Goal: Information Seeking & Learning: Understand process/instructions

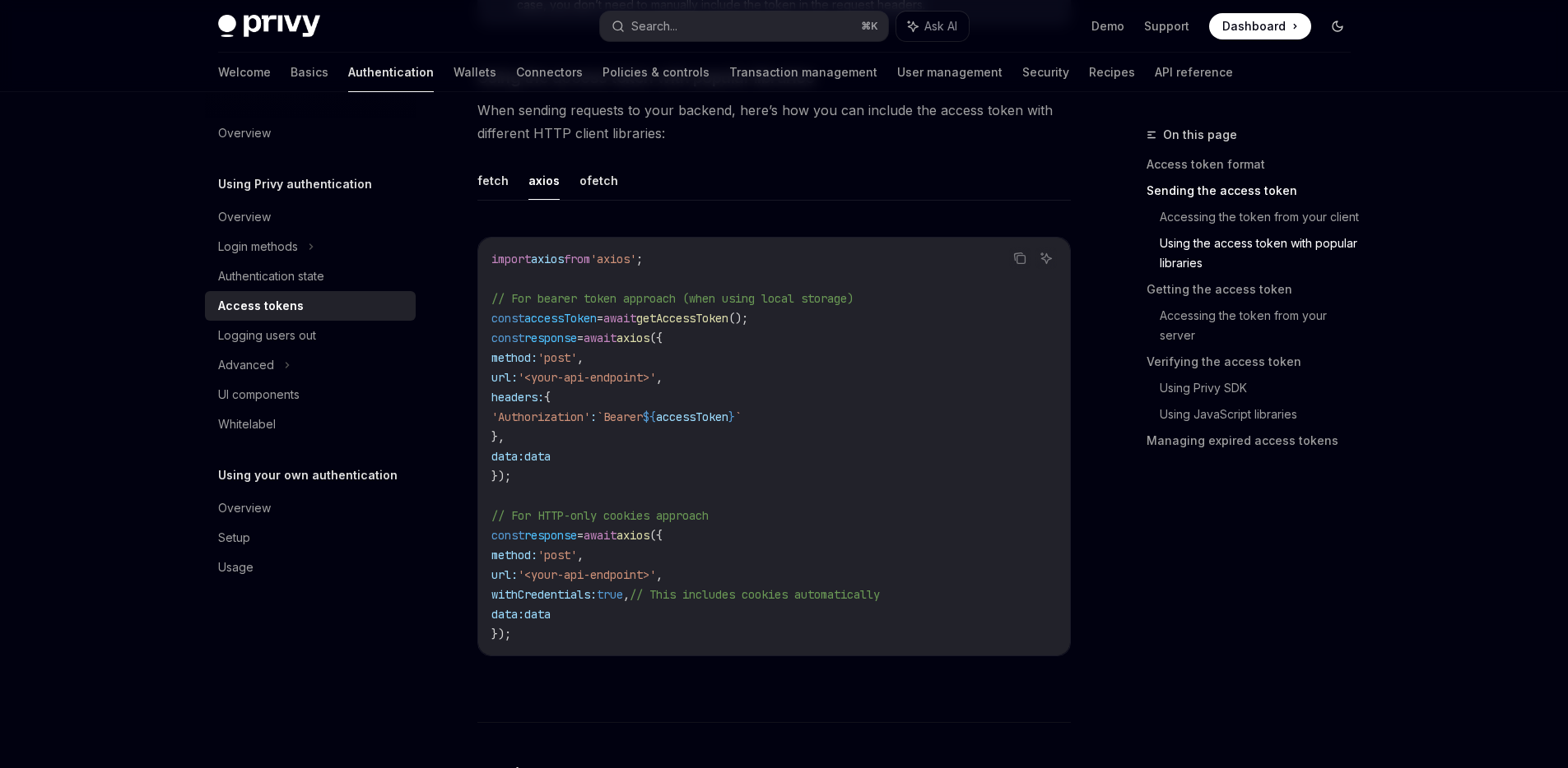
click at [1348, 22] on button "Toggle dark mode" at bounding box center [1337, 26] width 26 height 26
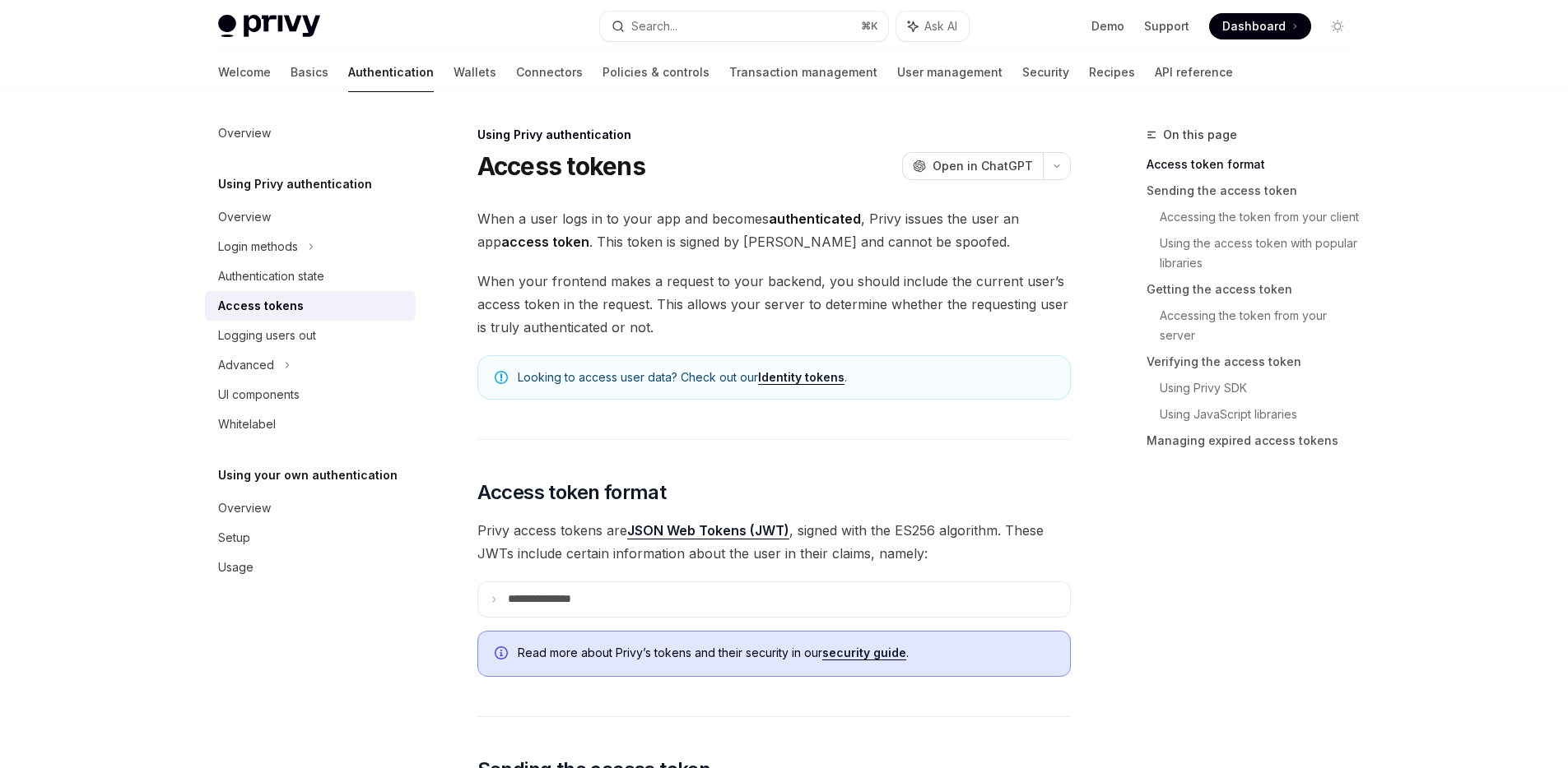
click at [789, 378] on link "Identity tokens" at bounding box center [801, 378] width 86 height 15
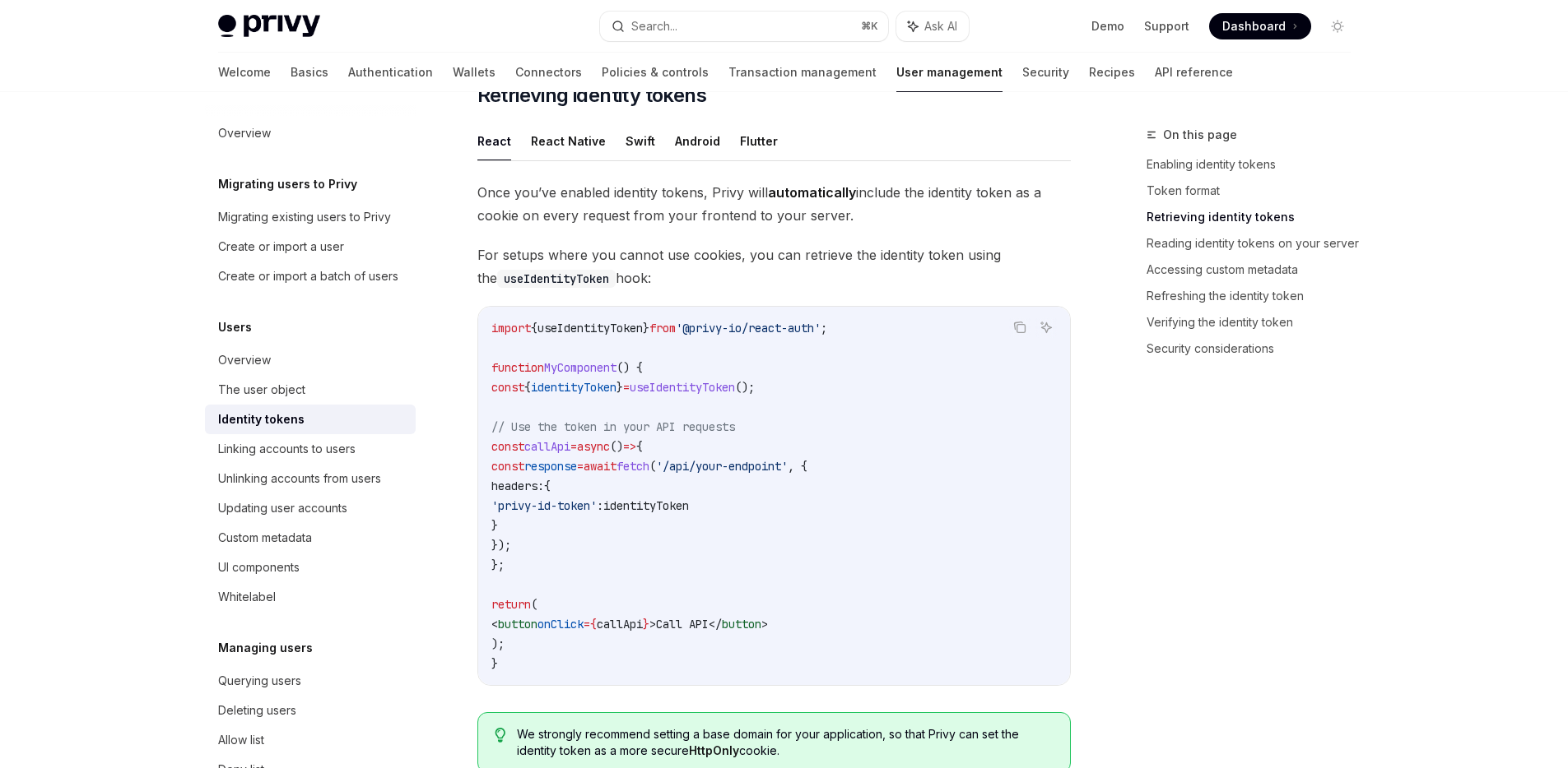
scroll to position [1418, 0]
click at [689, 505] on span "identityToken" at bounding box center [647, 505] width 86 height 15
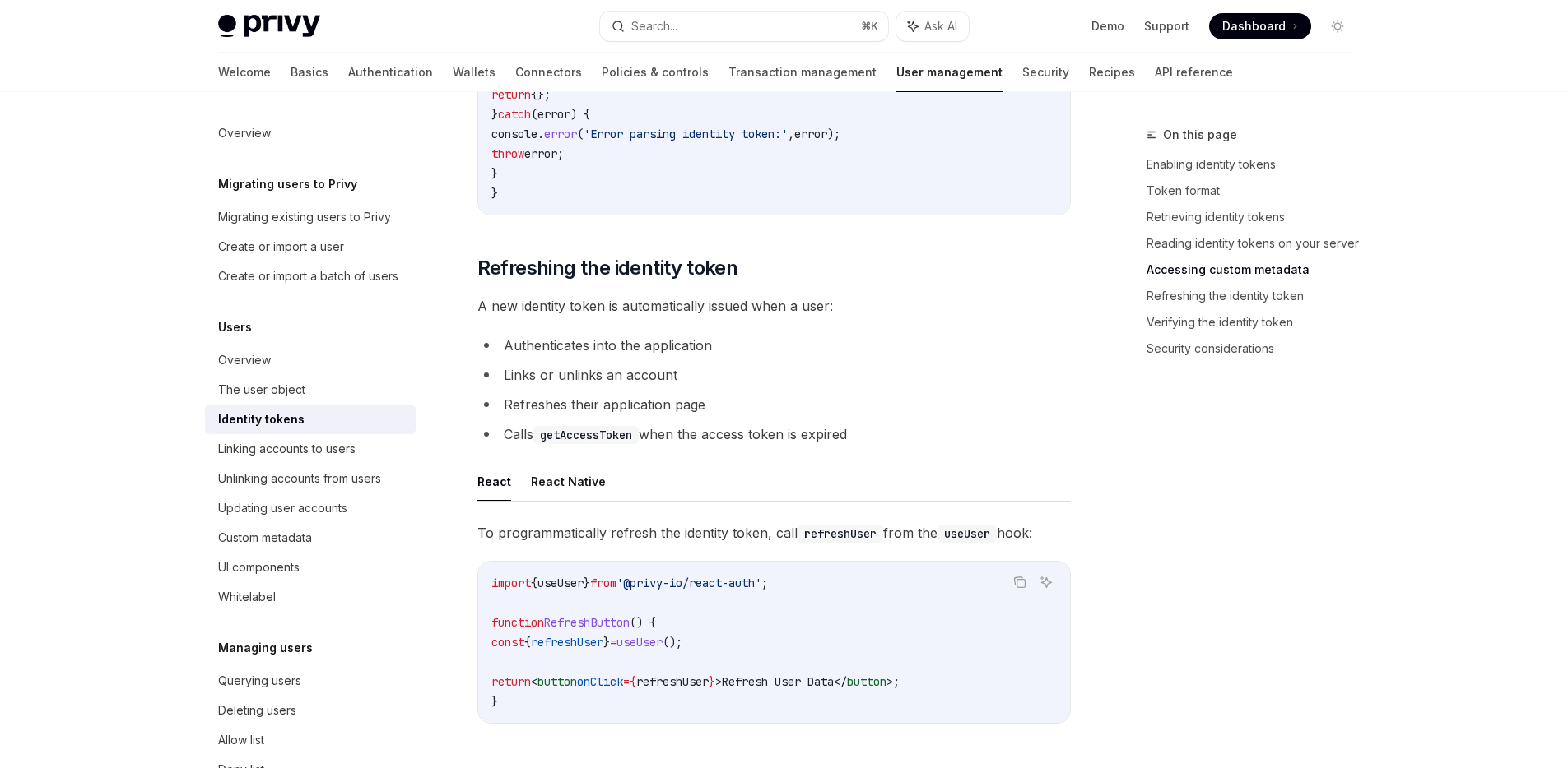
scroll to position [3762, 0]
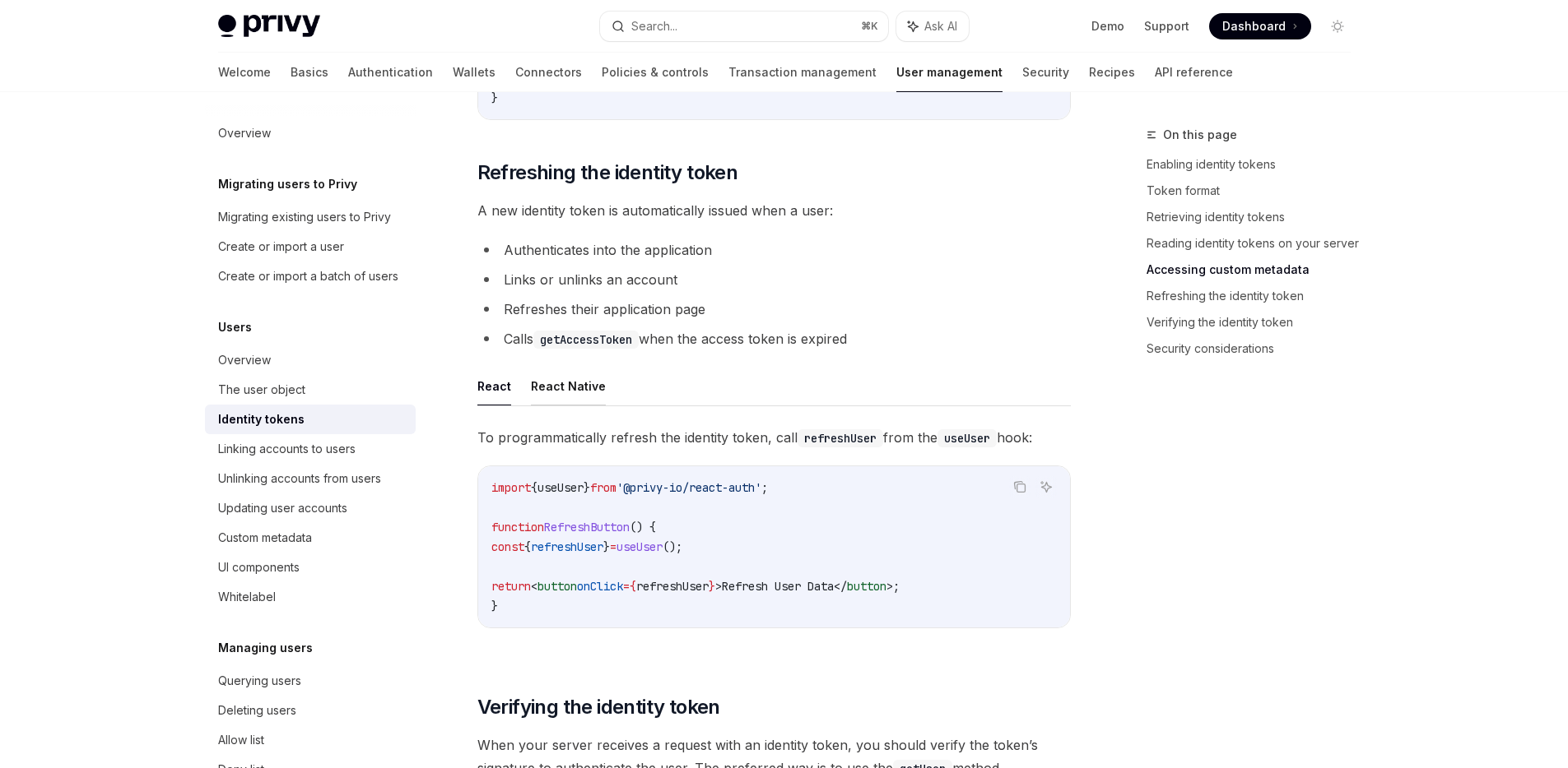
click at [580, 395] on button "React Native" at bounding box center [569, 386] width 75 height 38
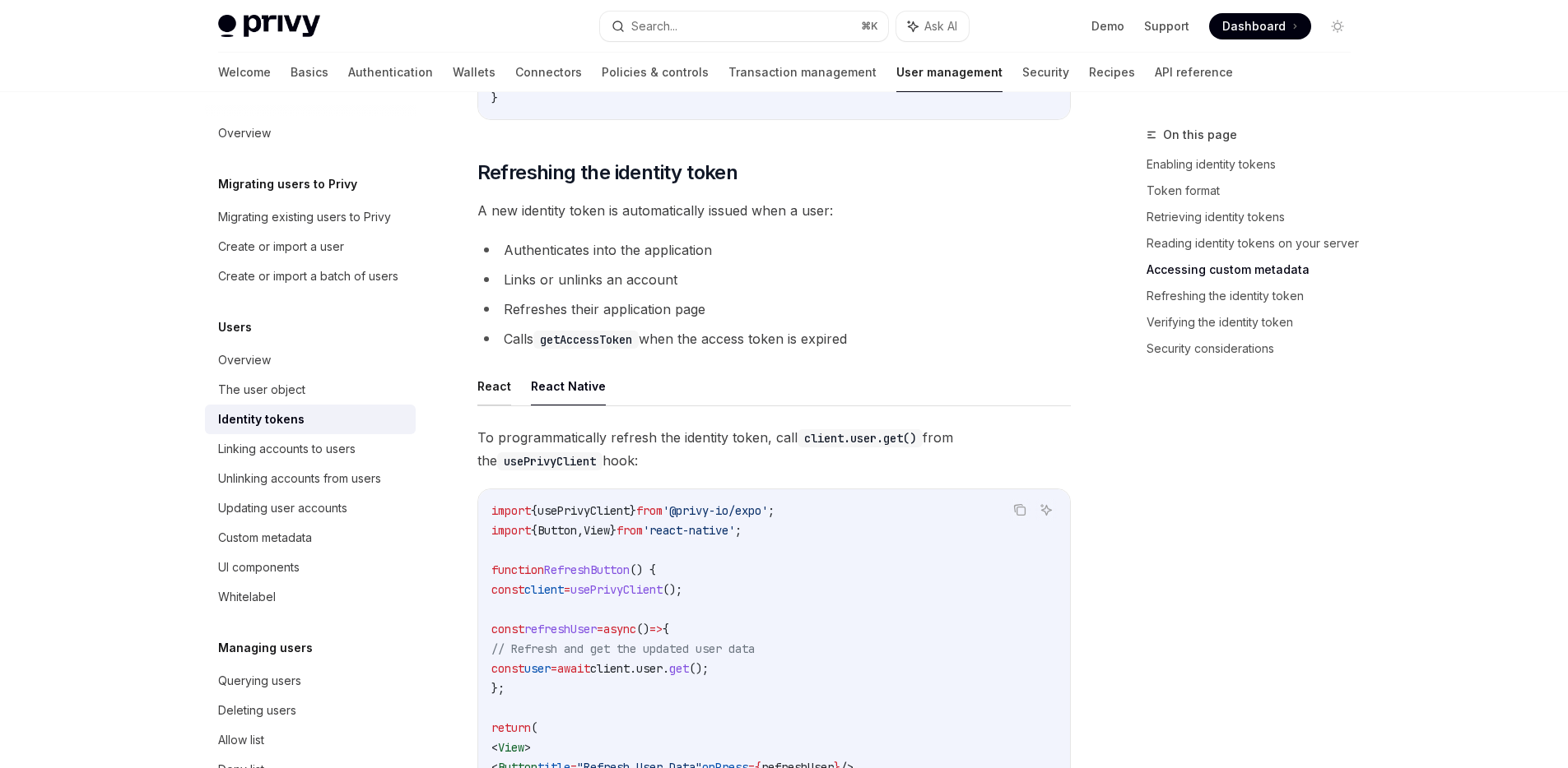
click at [500, 399] on button "React" at bounding box center [494, 386] width 34 height 38
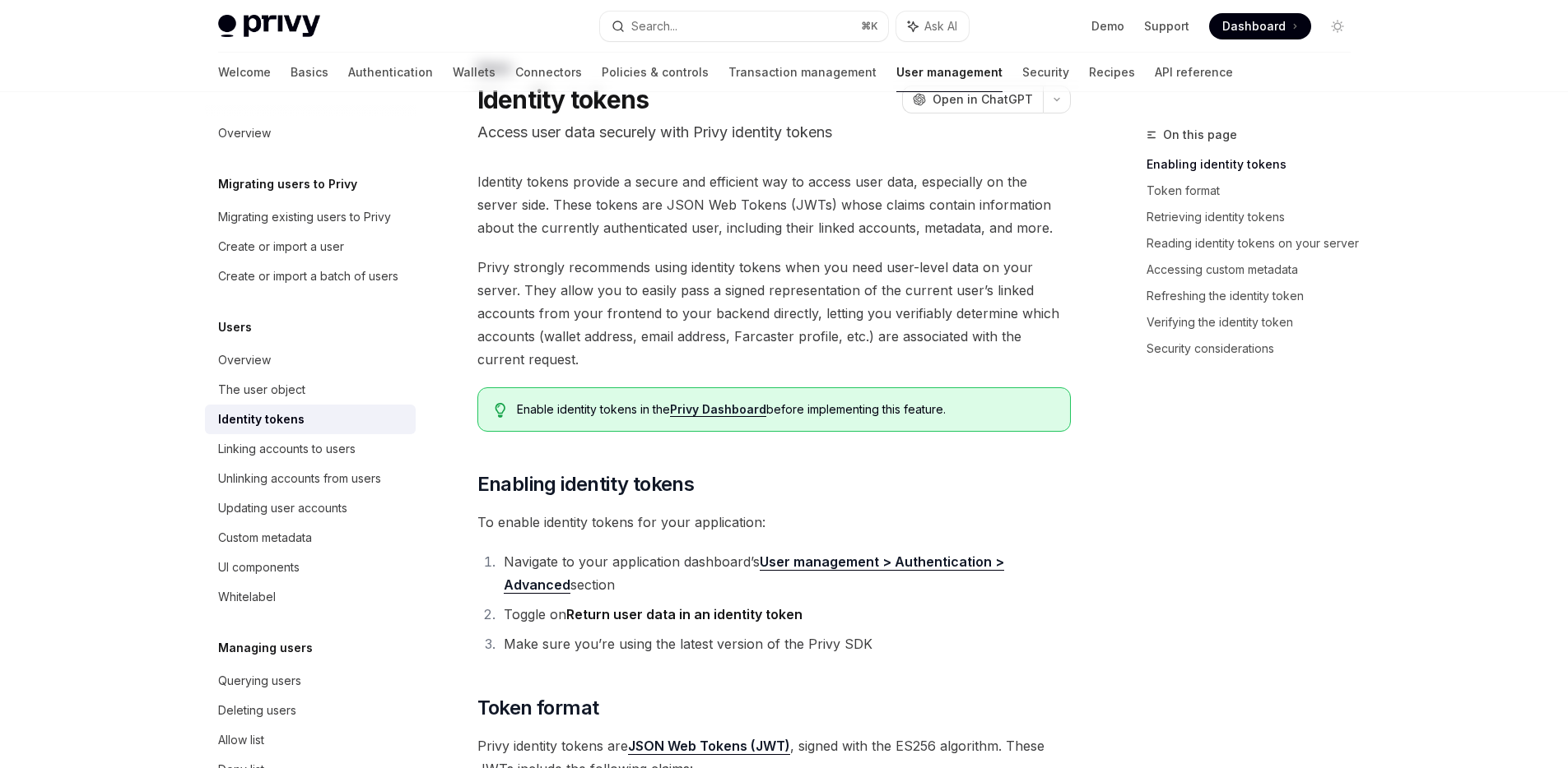
scroll to position [198, 0]
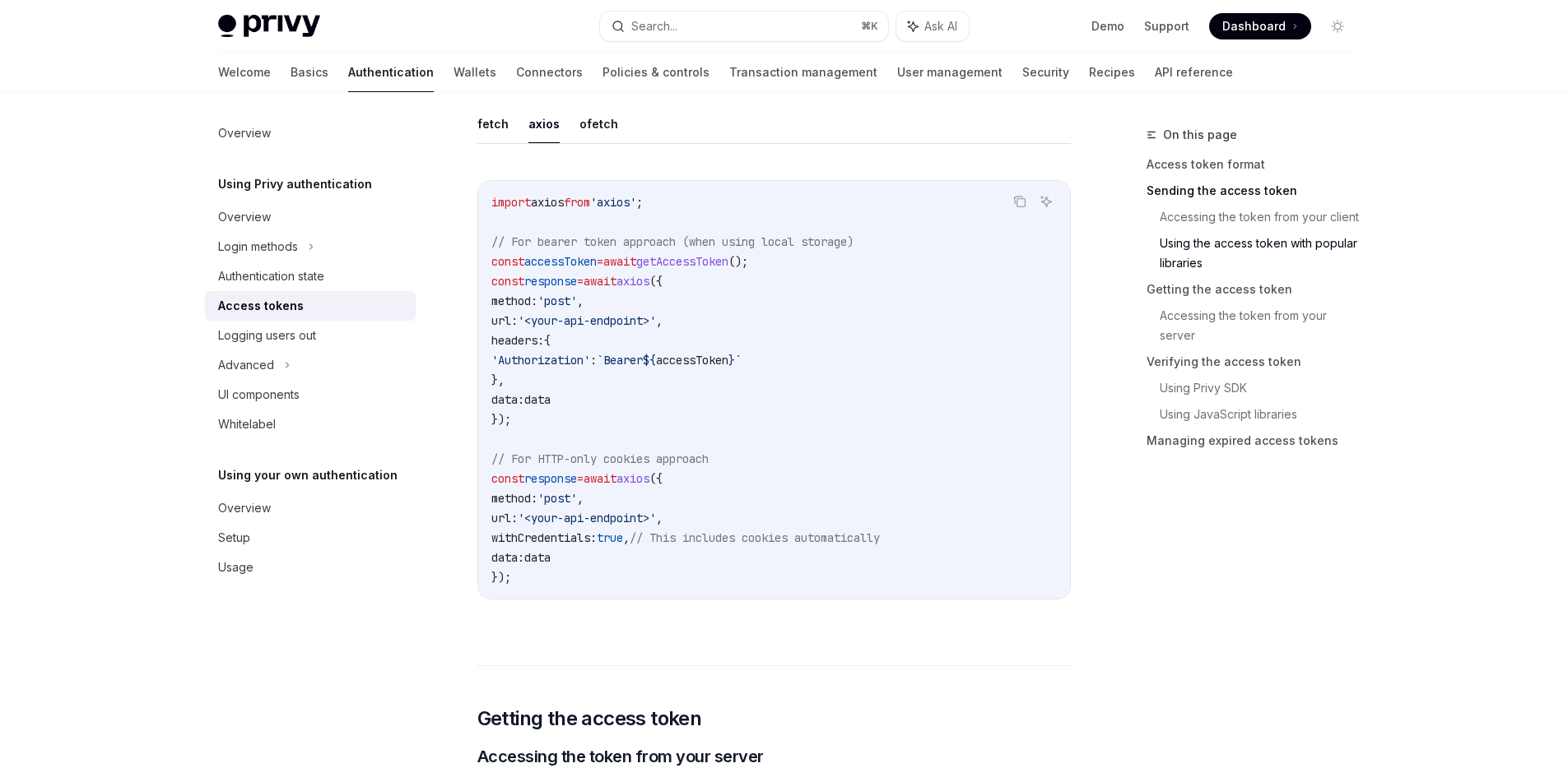
scroll to position [1492, 0]
click at [699, 263] on span "getAccessToken" at bounding box center [681, 266] width 92 height 15
click at [699, 267] on span "getAccessToken" at bounding box center [681, 266] width 92 height 15
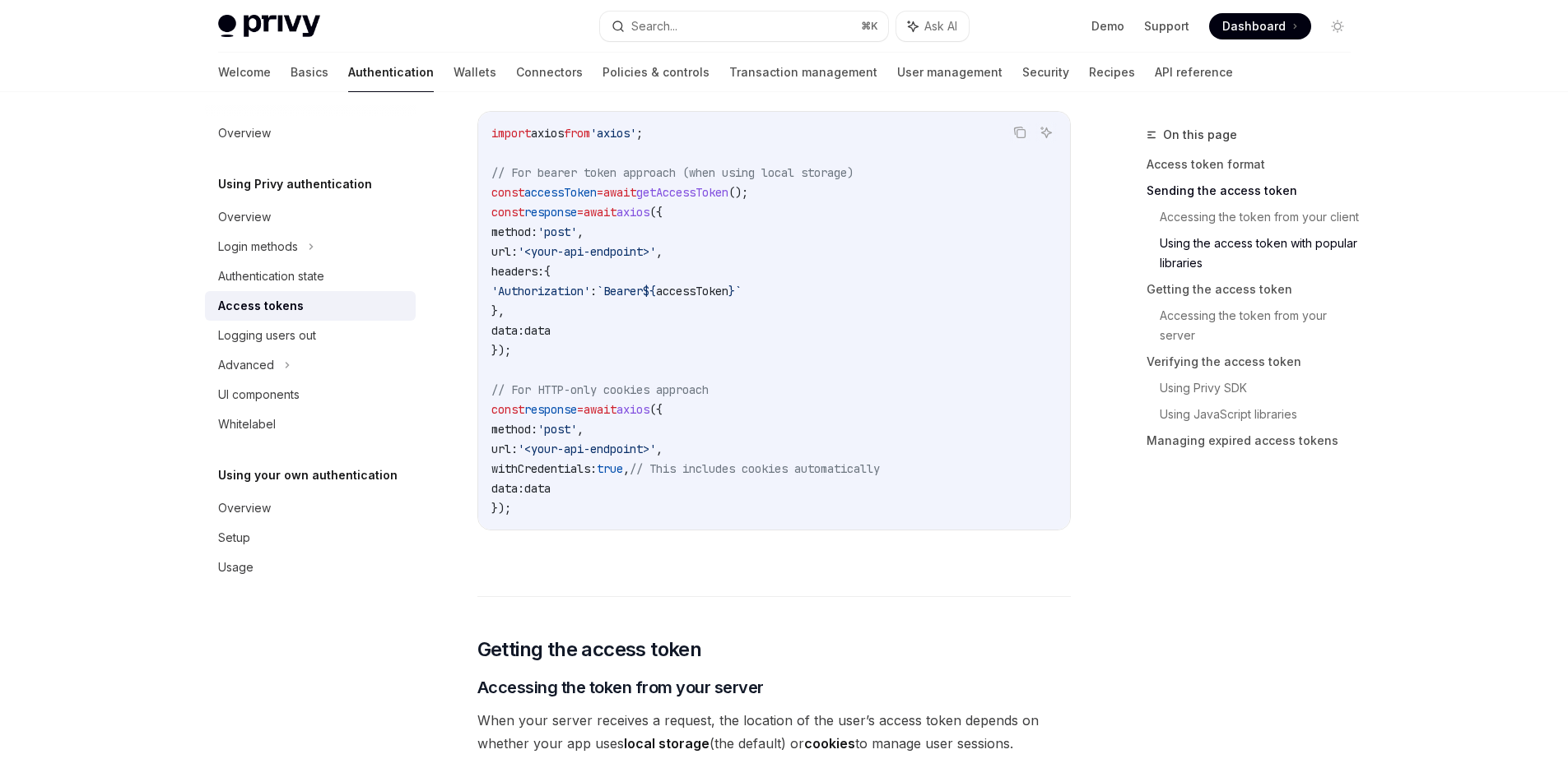
scroll to position [1607, 0]
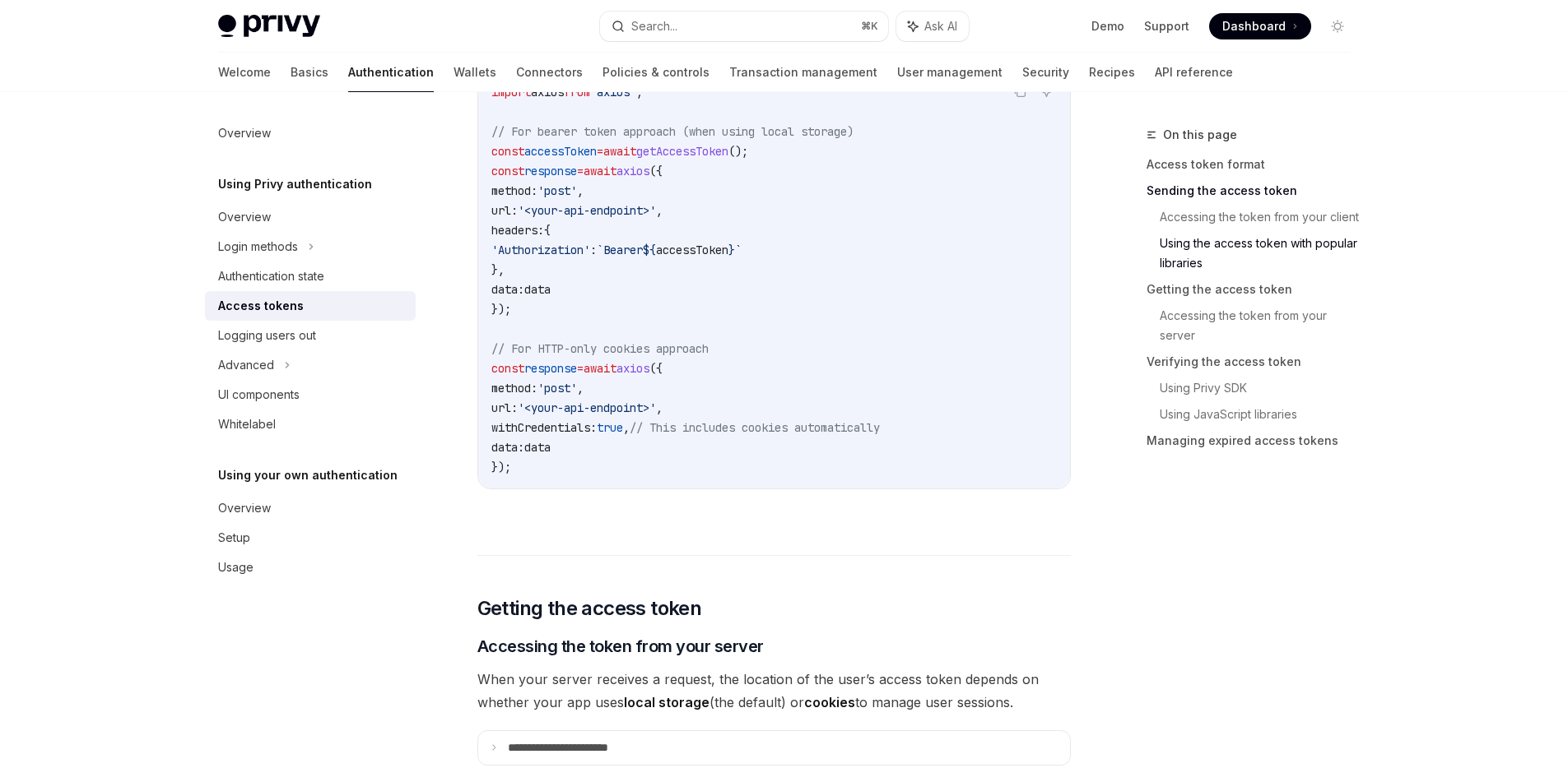
click at [537, 431] on span "withCredentials:" at bounding box center [544, 428] width 106 height 15
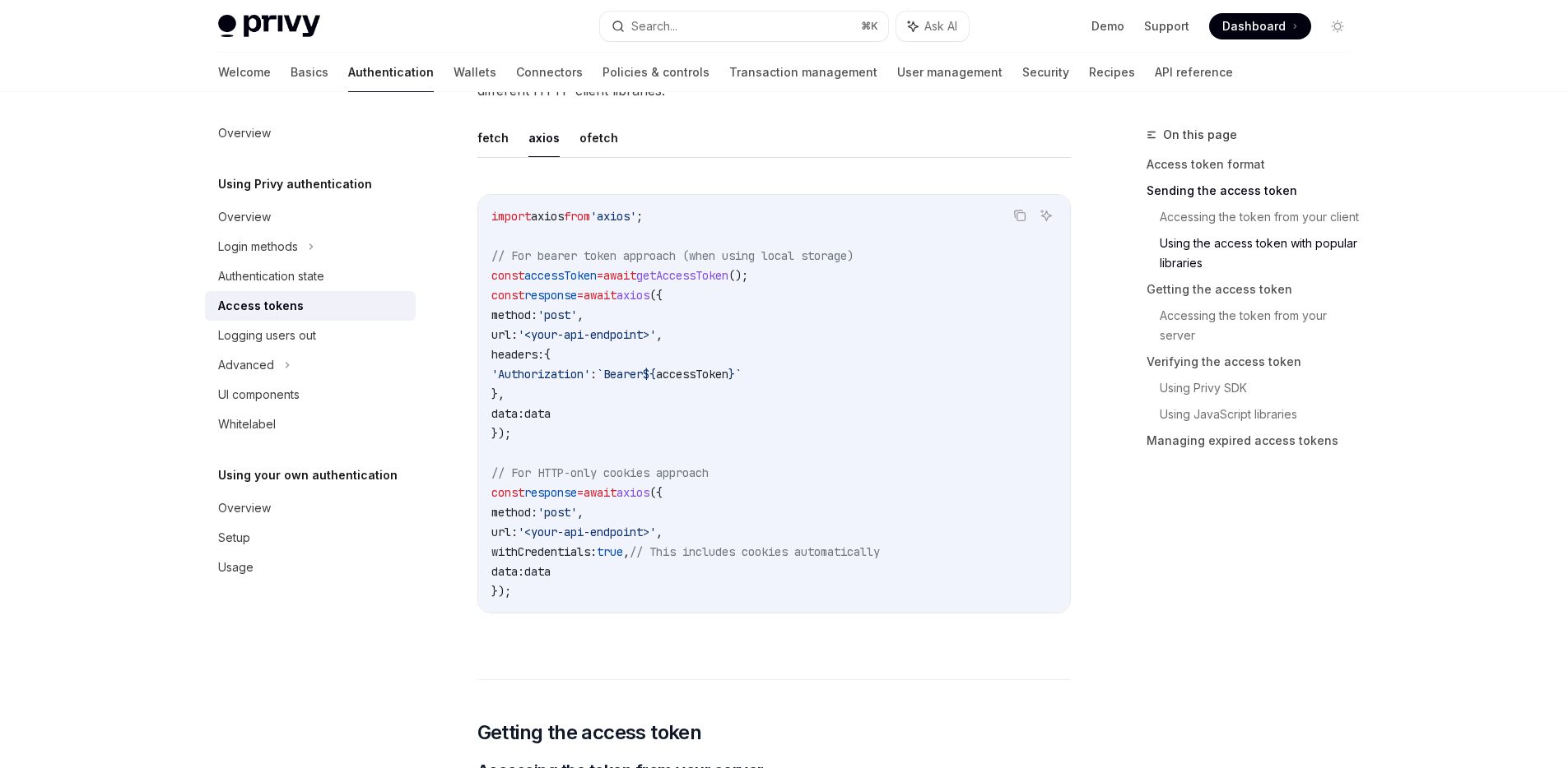
scroll to position [1481, 0]
click at [496, 148] on button "fetch" at bounding box center [493, 138] width 31 height 38
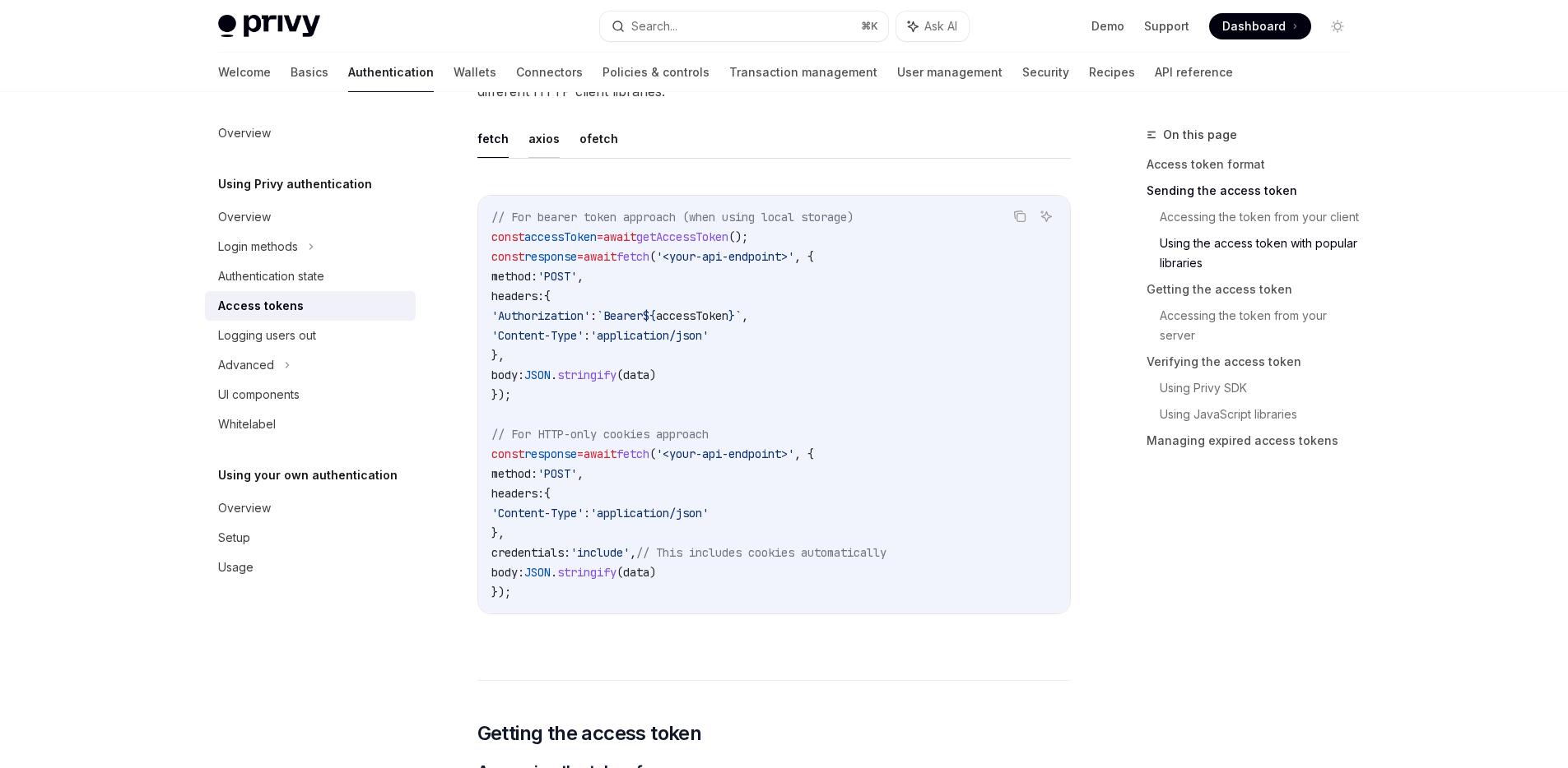
click at [541, 147] on button "axios" at bounding box center [544, 138] width 31 height 38
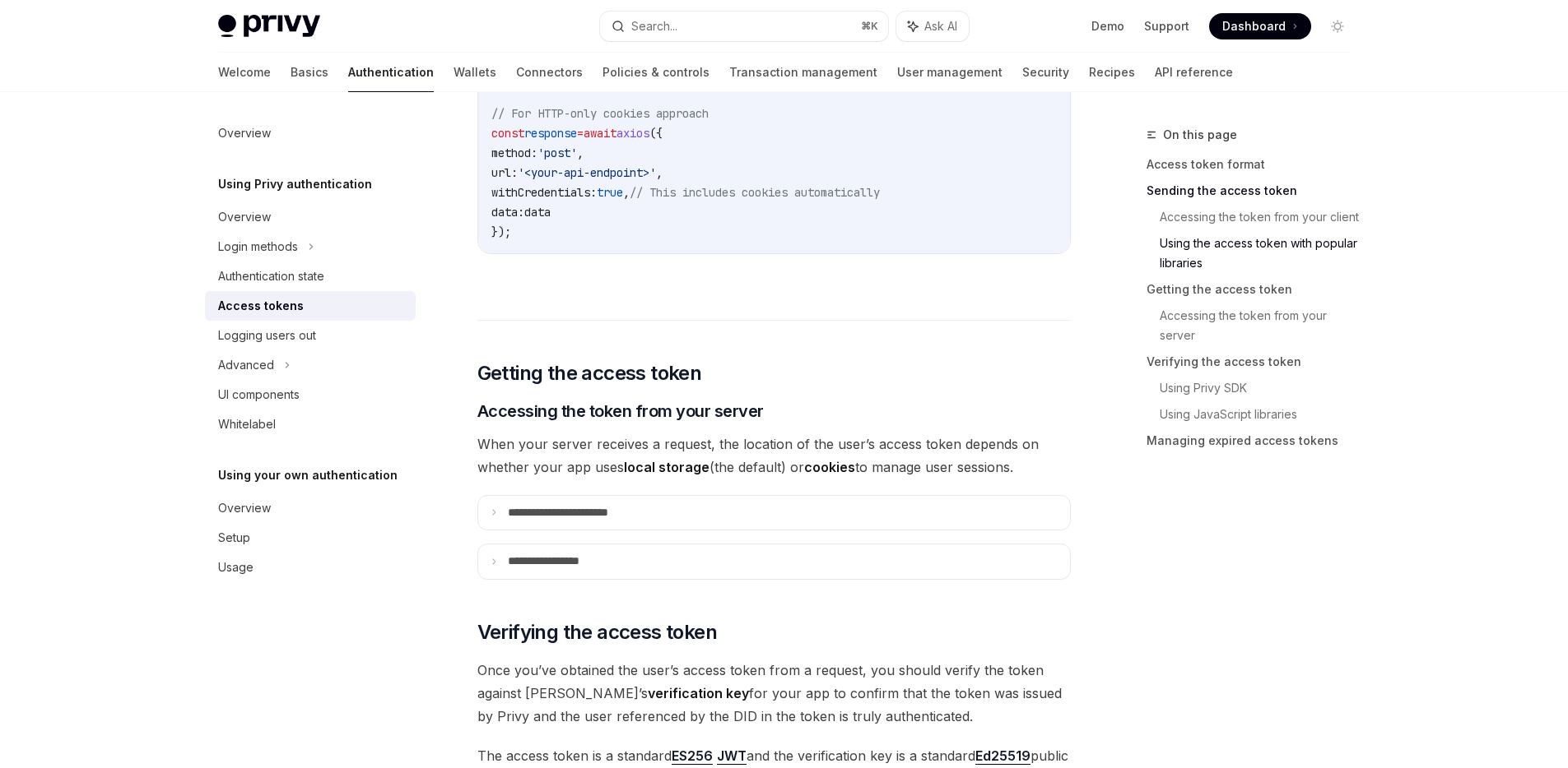
scroll to position [1871, 0]
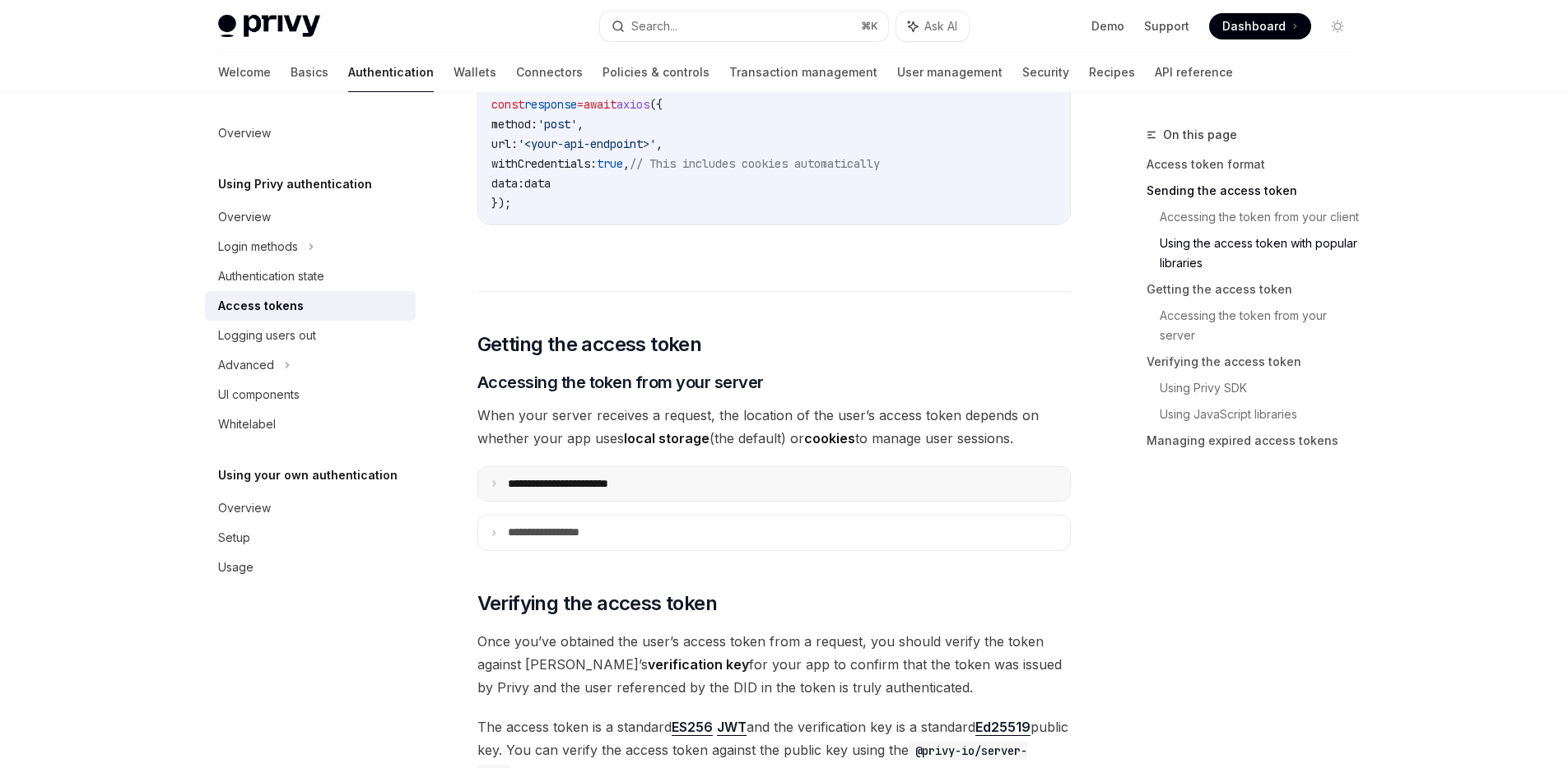
click at [527, 481] on p "**********" at bounding box center [576, 484] width 137 height 15
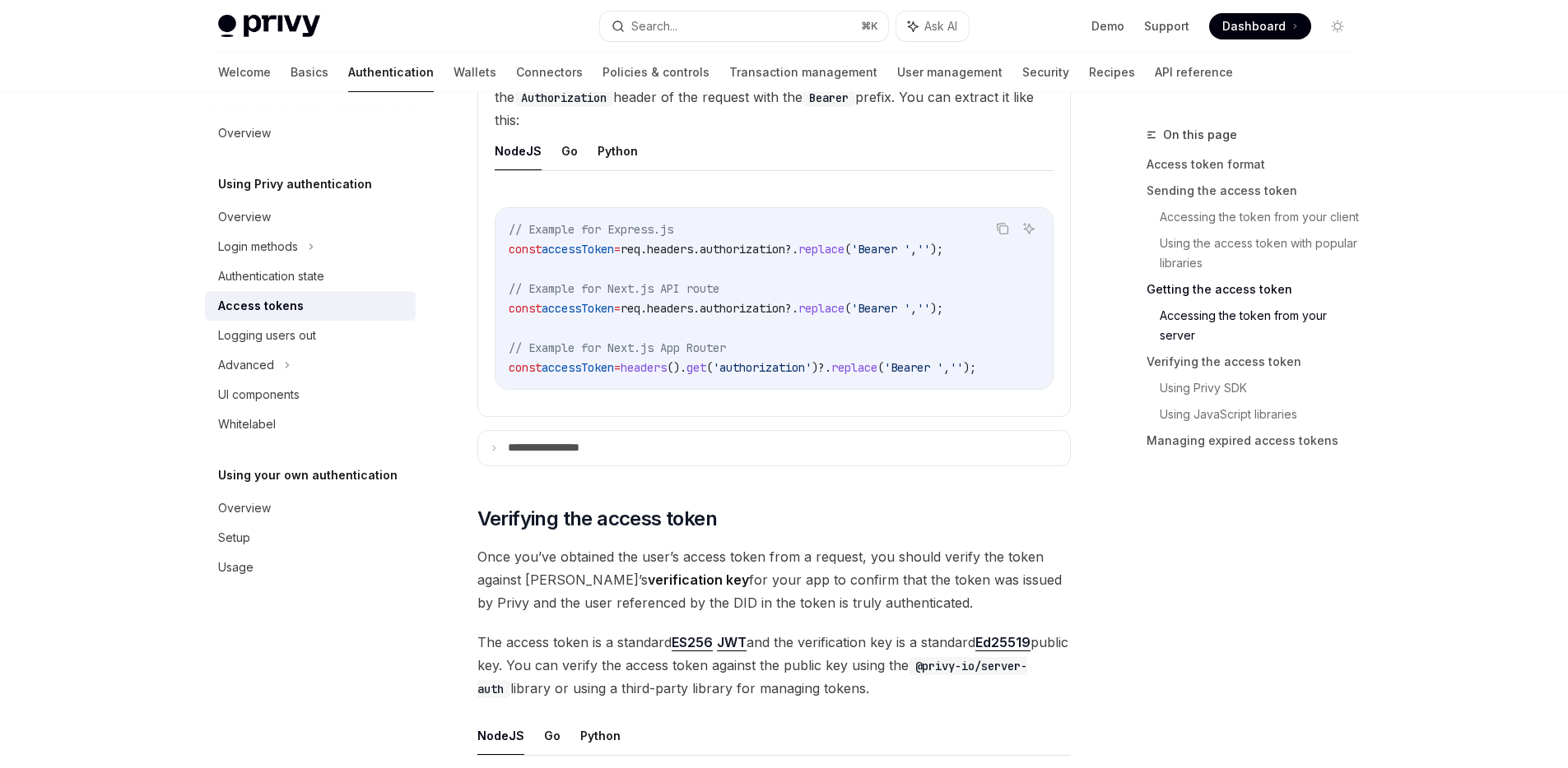
scroll to position [2367, 0]
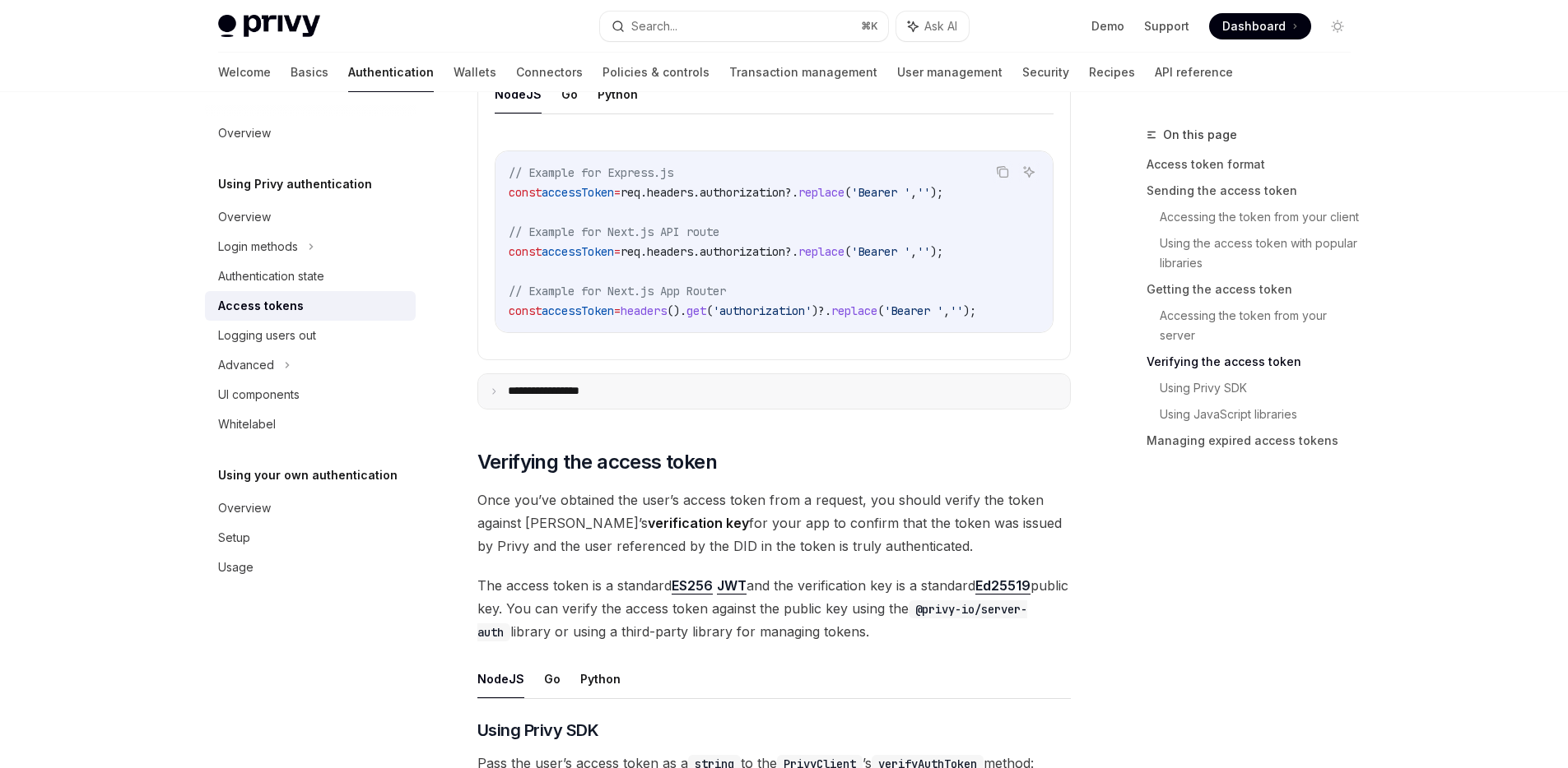
click at [571, 397] on p "**********" at bounding box center [560, 391] width 104 height 15
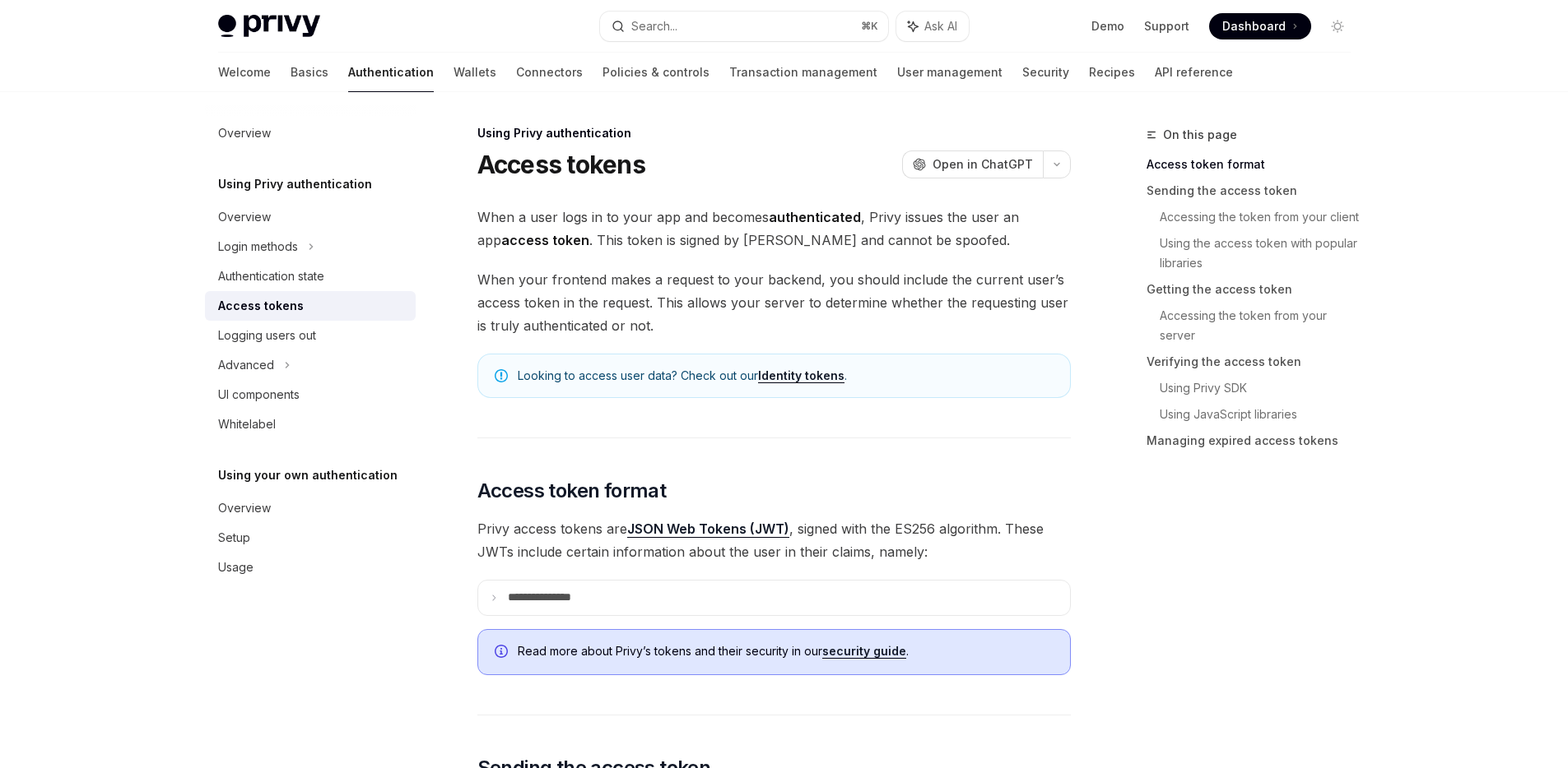
scroll to position [0, 0]
click at [300, 270] on div "Authentication state" at bounding box center [271, 277] width 107 height 20
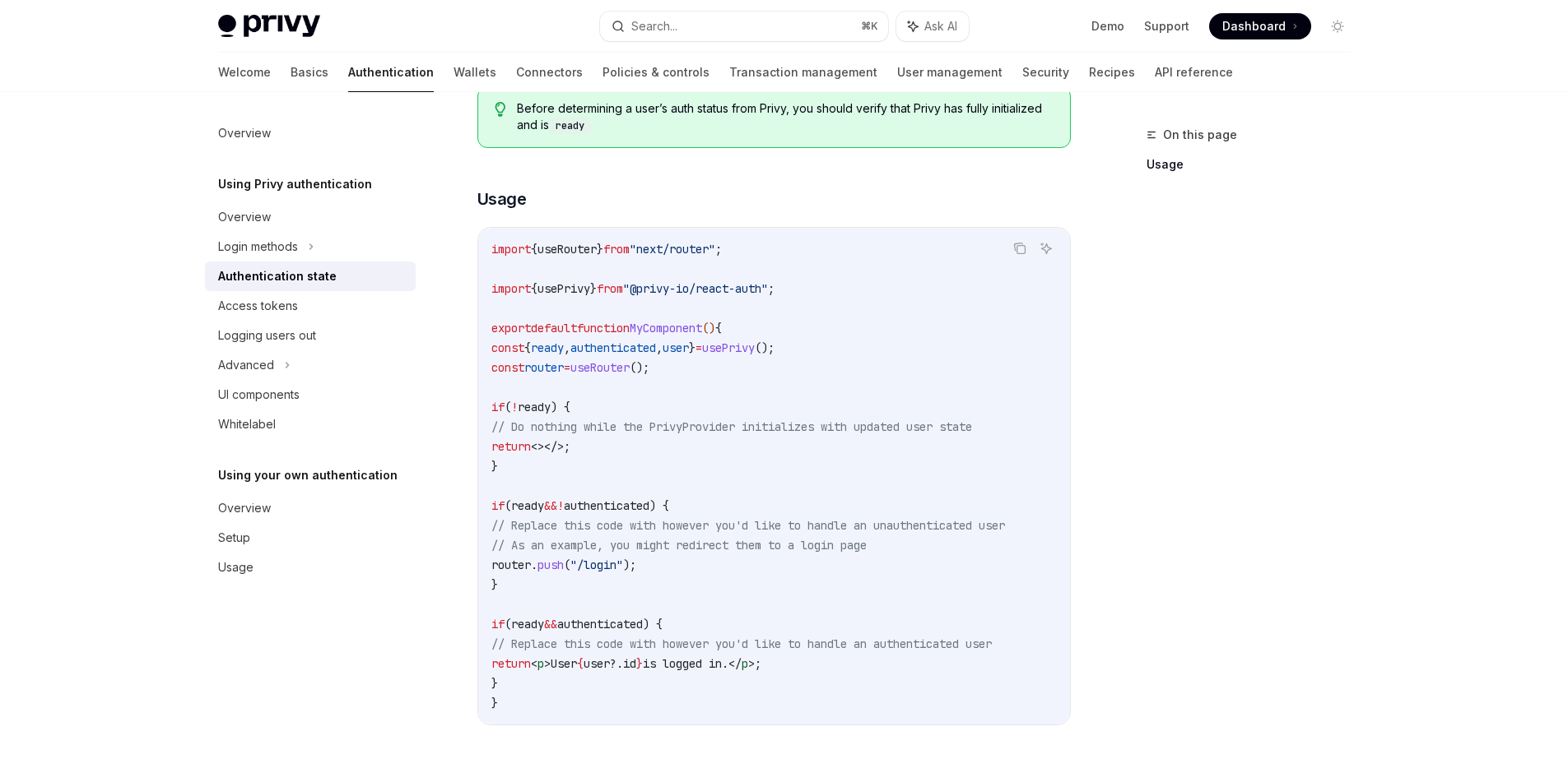
scroll to position [147, 0]
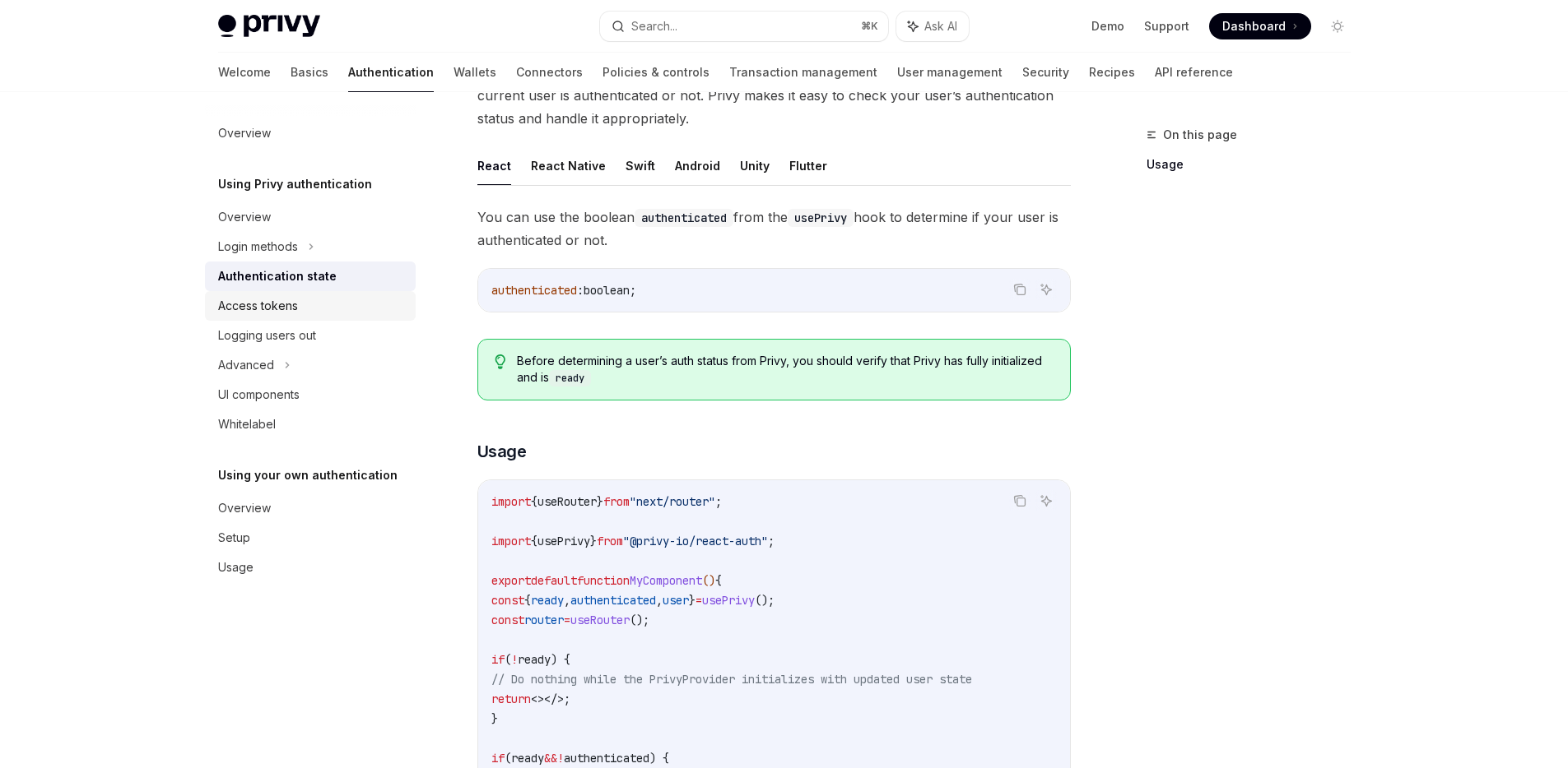
click at [330, 311] on div "Access tokens" at bounding box center [313, 306] width 188 height 20
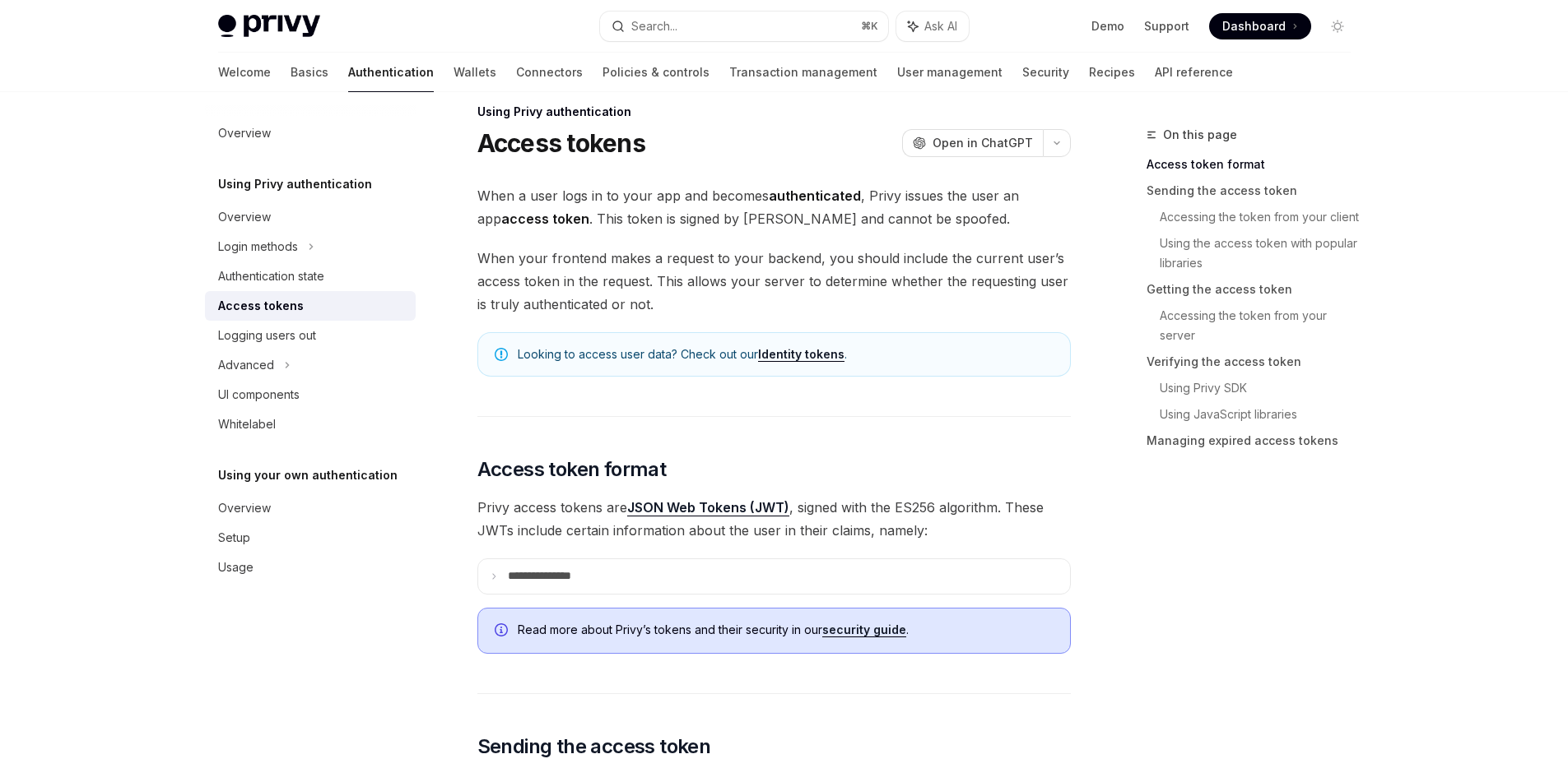
scroll to position [183, 0]
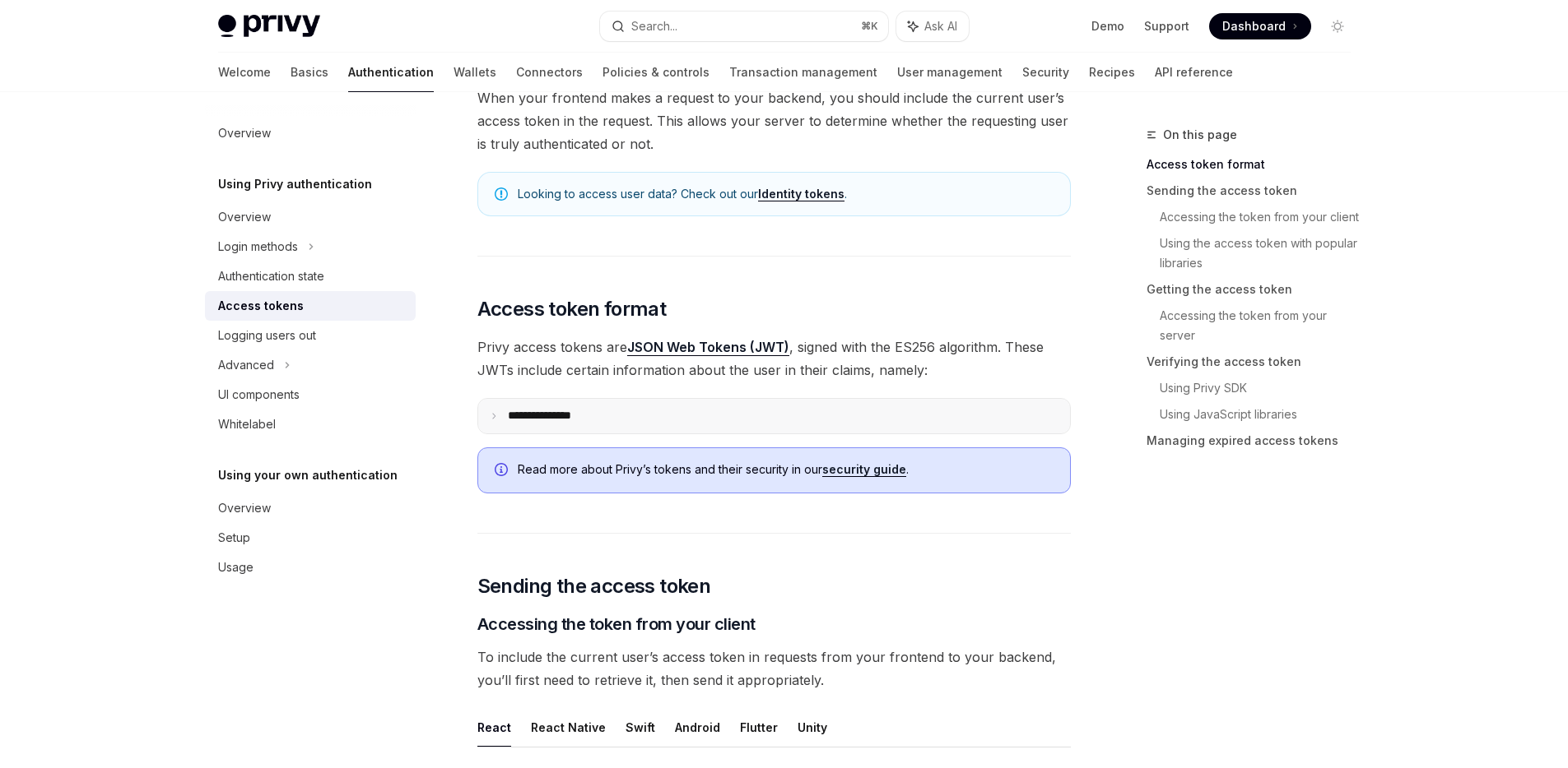
click at [522, 414] on p "**********" at bounding box center [553, 416] width 90 height 15
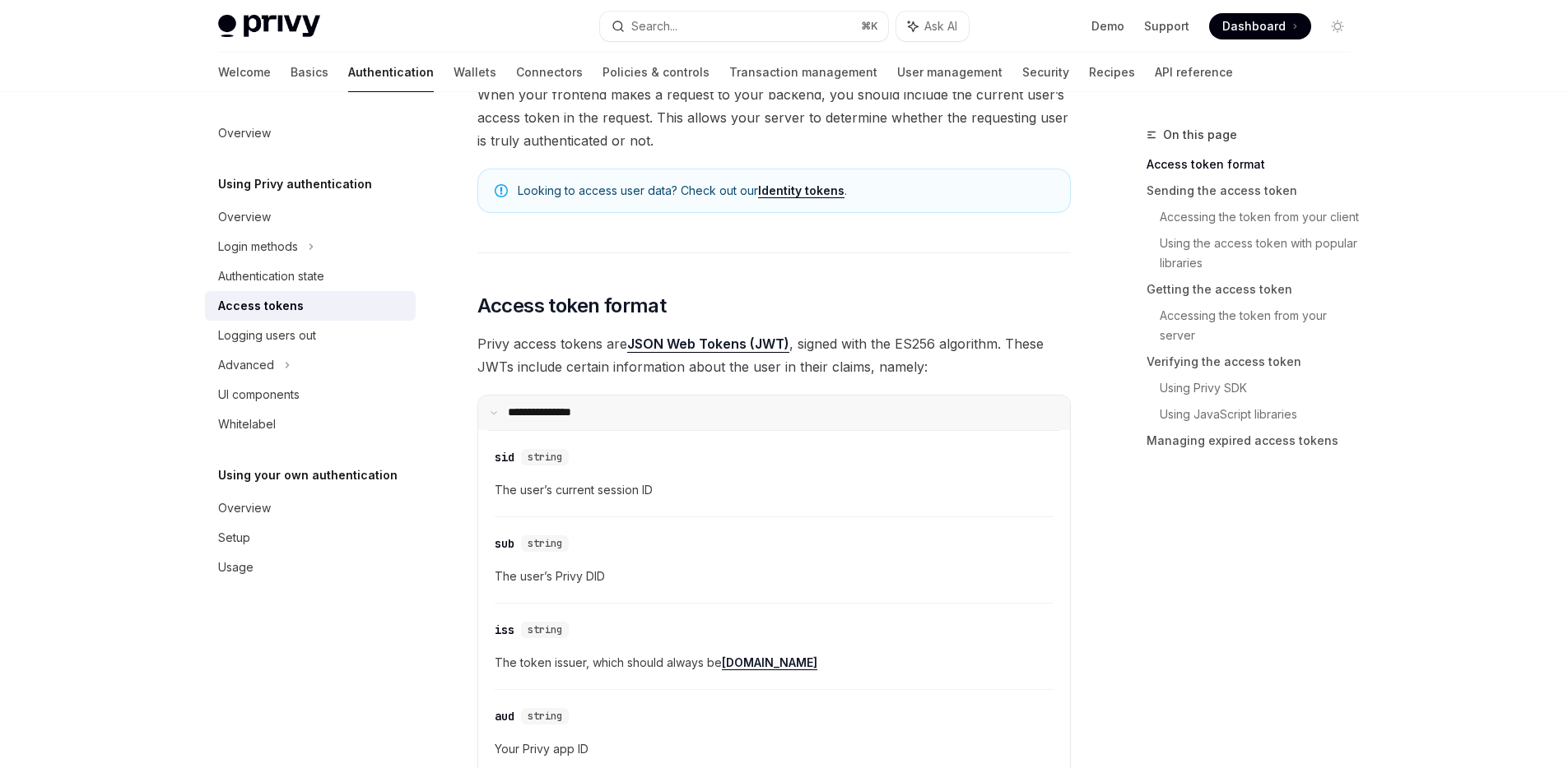
click at [547, 405] on p "**********" at bounding box center [550, 413] width 84 height 15
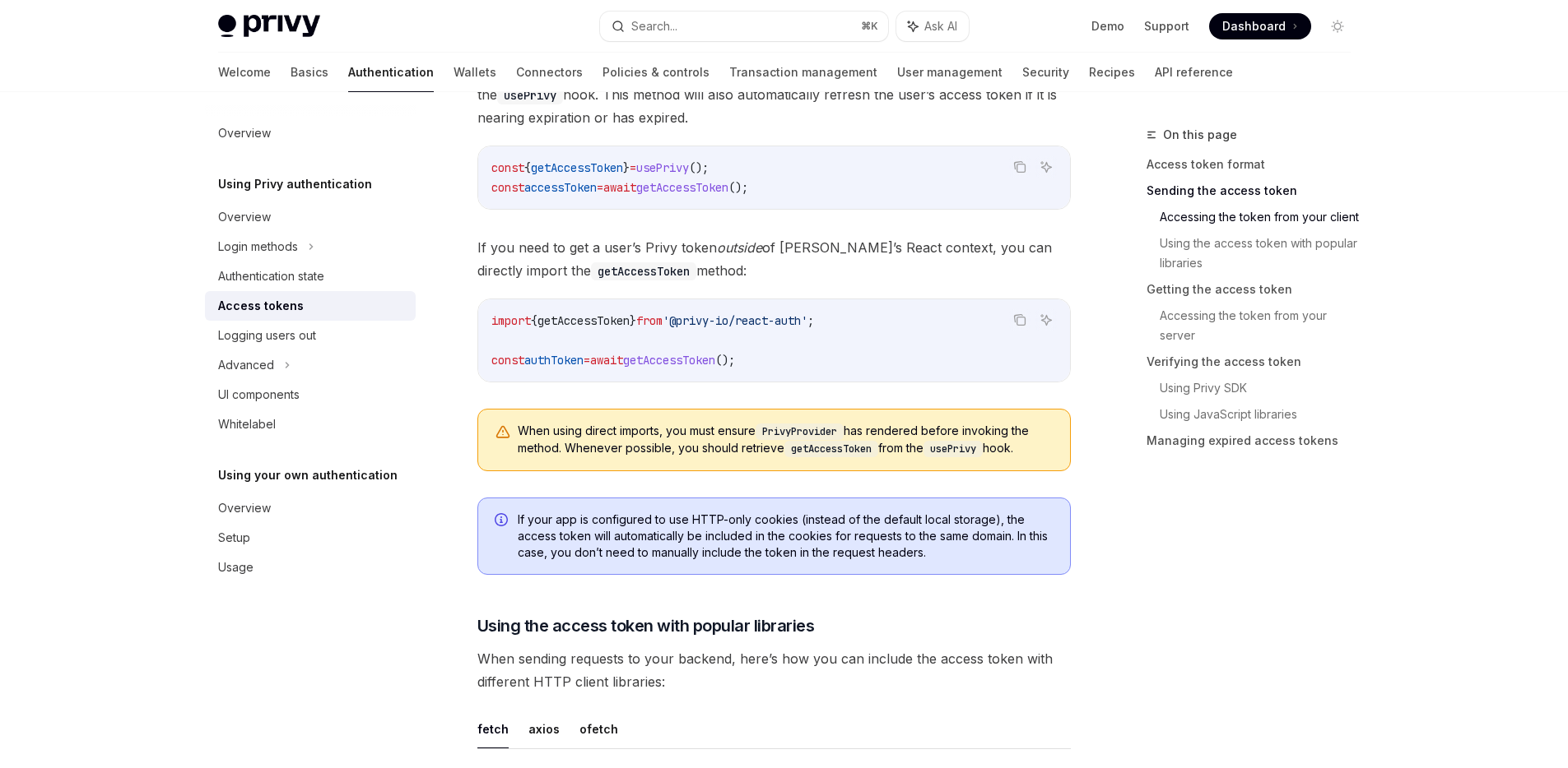
scroll to position [910, 0]
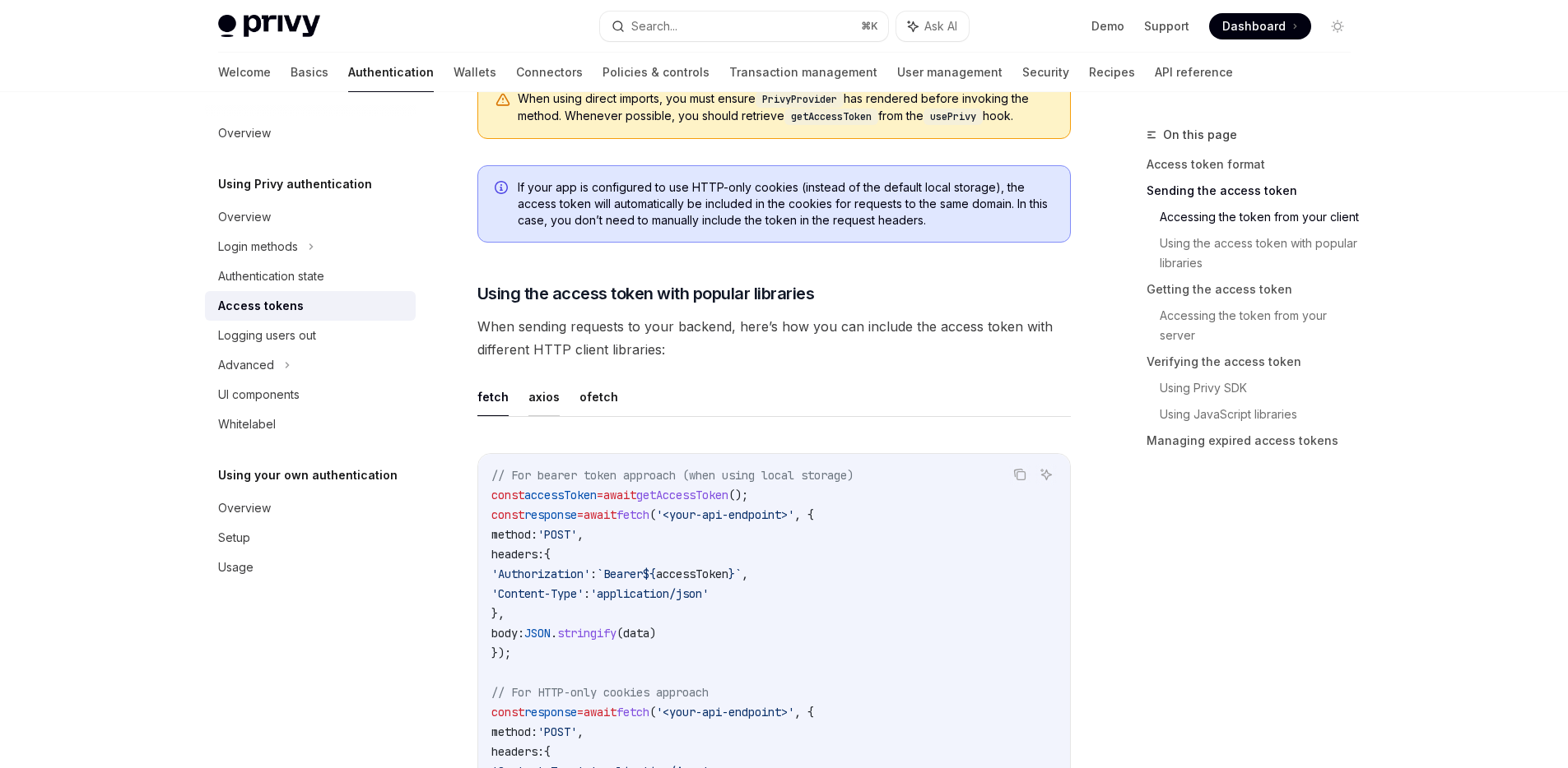
click at [534, 401] on button "axios" at bounding box center [544, 397] width 31 height 38
type textarea "*"
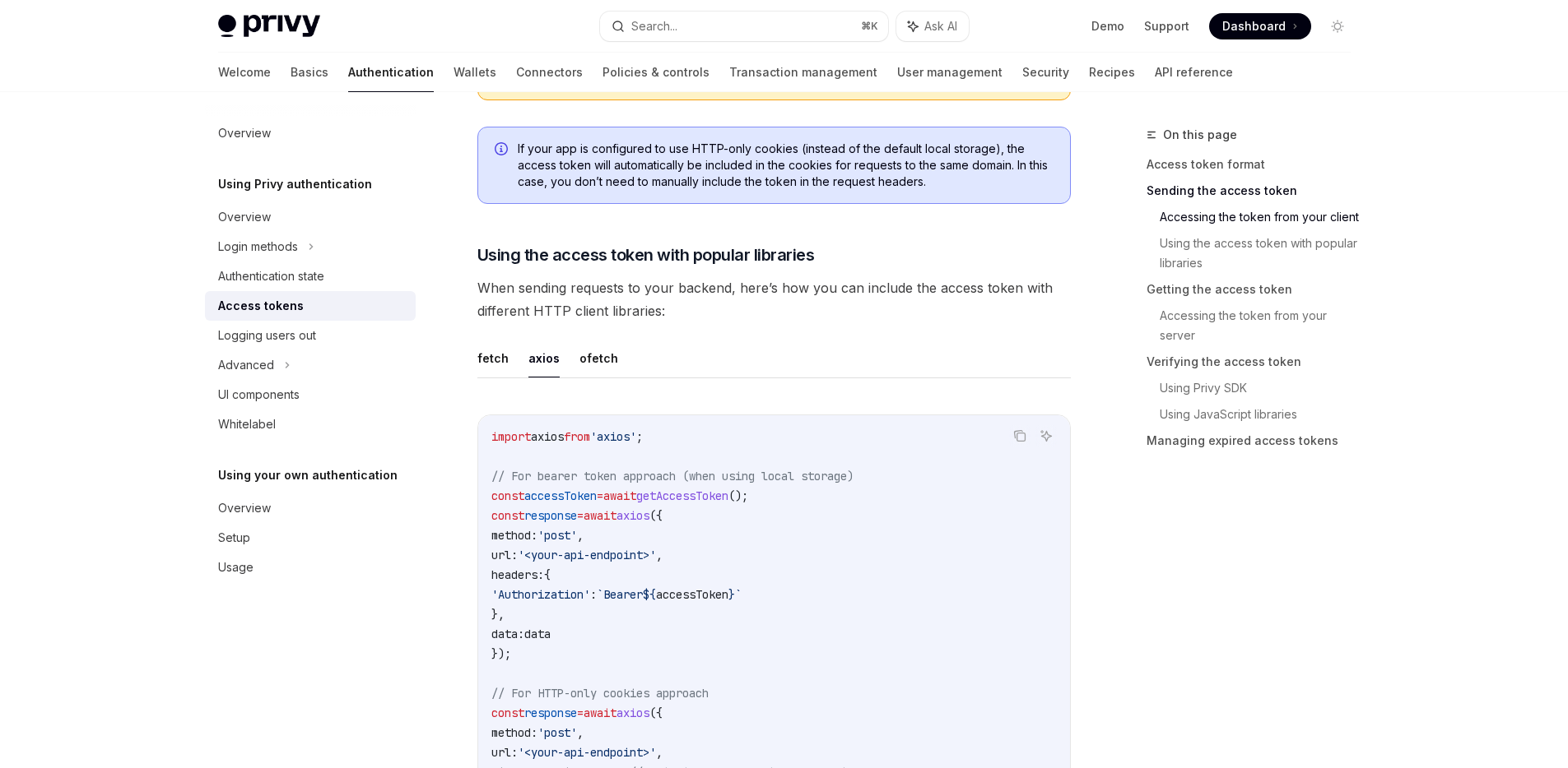
scroll to position [1481, 0]
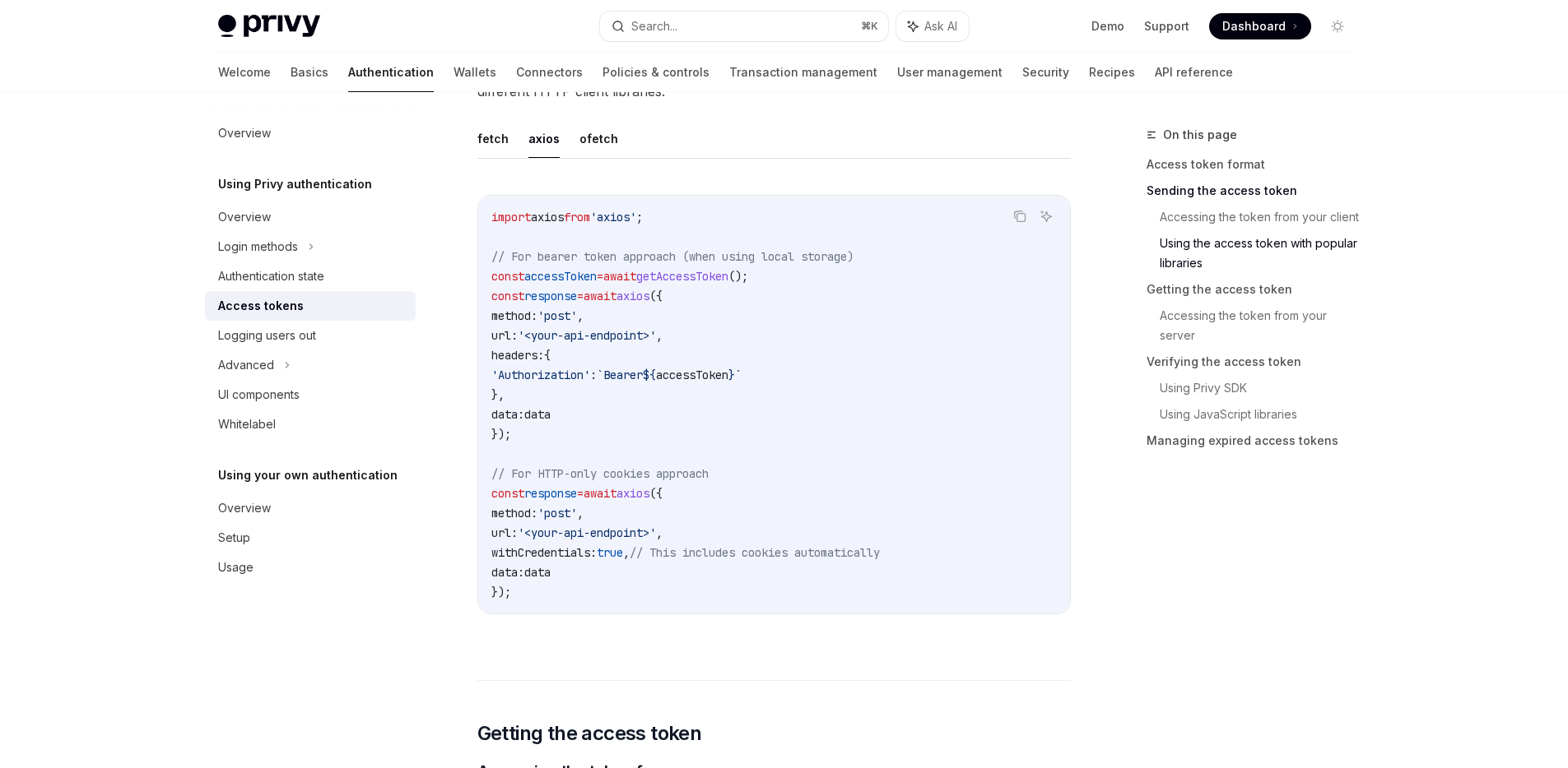
click at [724, 279] on span "getAccessToken" at bounding box center [681, 277] width 92 height 15
click at [586, 277] on span "accessToken" at bounding box center [560, 277] width 73 height 15
drag, startPoint x: 538, startPoint y: 256, endPoint x: 685, endPoint y: 255, distance: 147.0
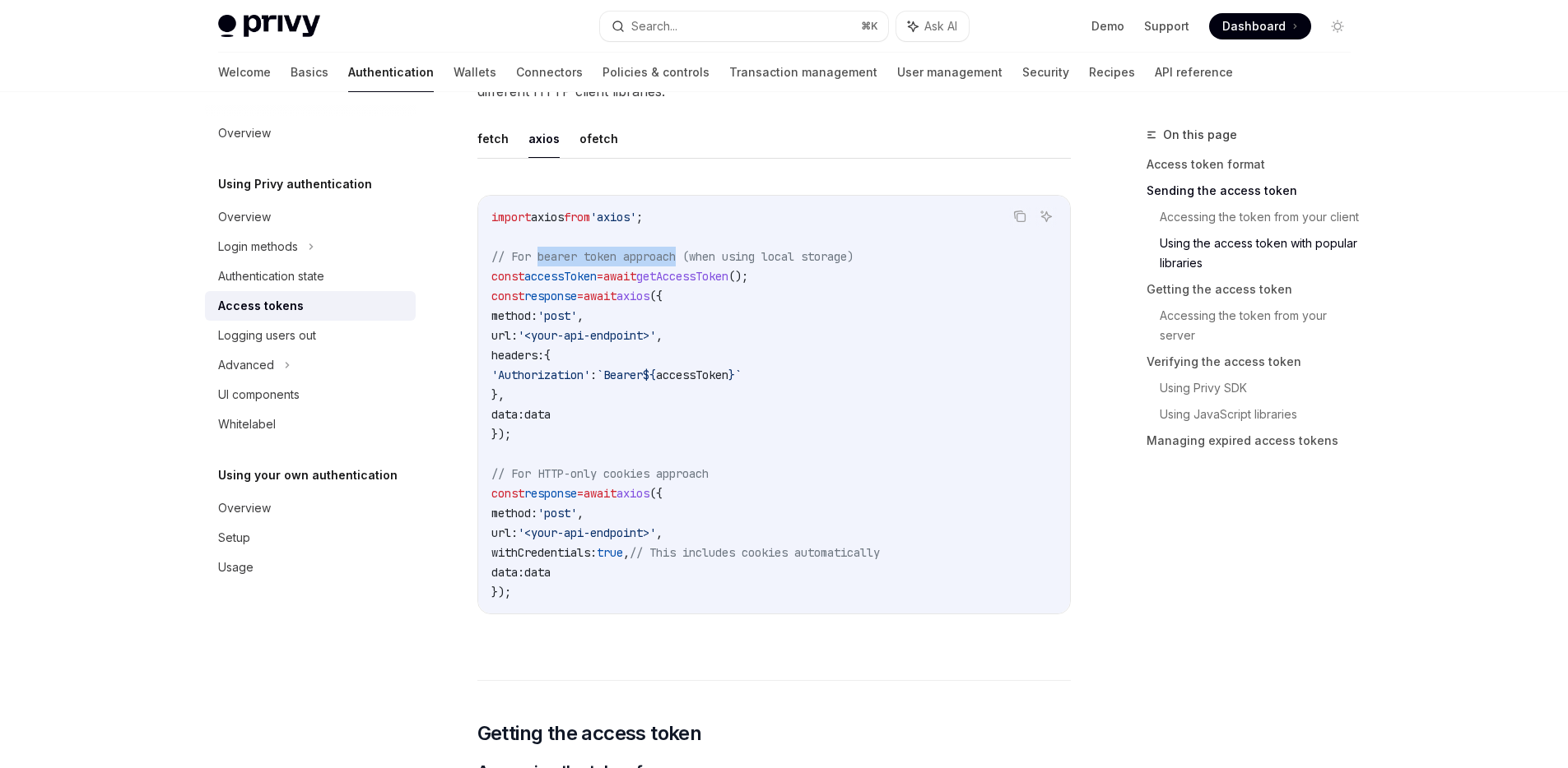
click at [685, 255] on span "// For bearer token approach (when using local storage)" at bounding box center [673, 256] width 362 height 15
copy span "bearer token approach"
click at [599, 460] on code "import axios from 'axios' ; // For bearer token approach (when using local stor…" at bounding box center [774, 405] width 565 height 395
drag, startPoint x: 540, startPoint y: 474, endPoint x: 658, endPoint y: 476, distance: 118.0
click at [658, 476] on span "// For HTTP-only cookies approach" at bounding box center [600, 474] width 218 height 15
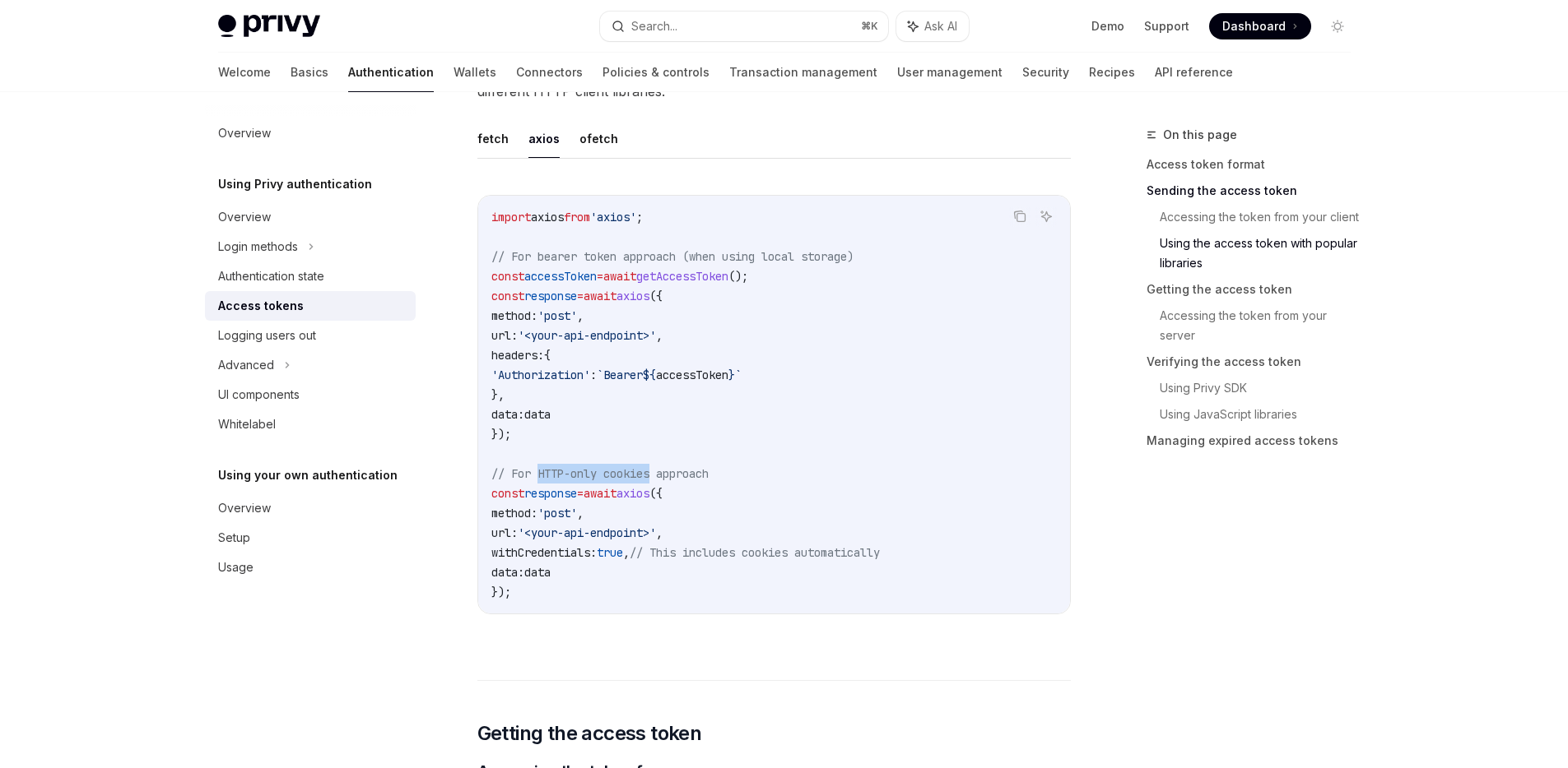
copy span "HTTP-only cookies"
